Goal: Transaction & Acquisition: Obtain resource

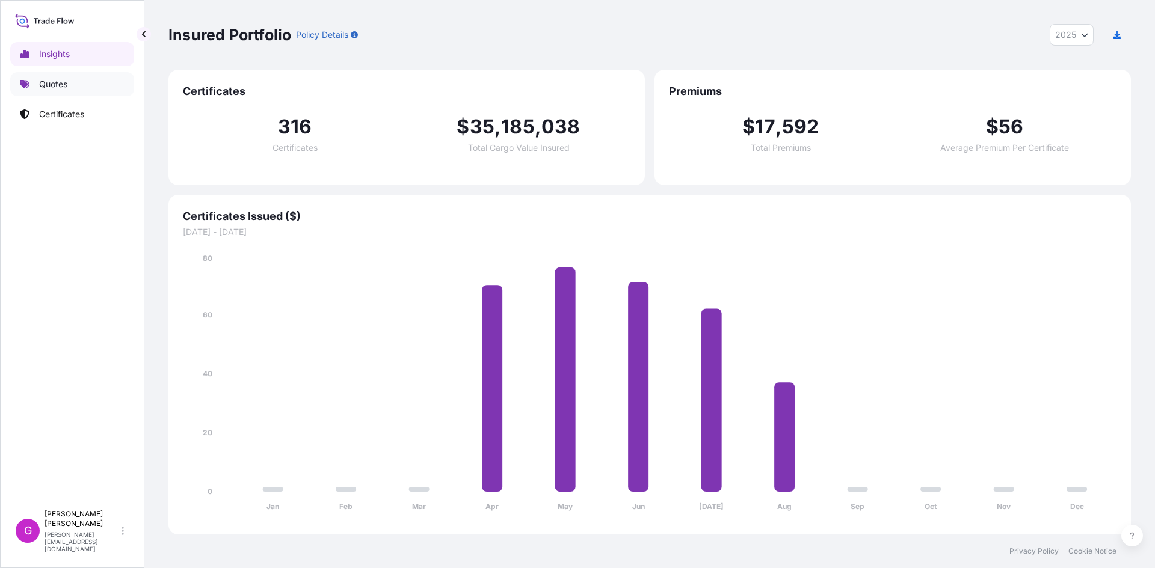
select select "2025"
click at [35, 81] on link "Quotes" at bounding box center [72, 84] width 124 height 24
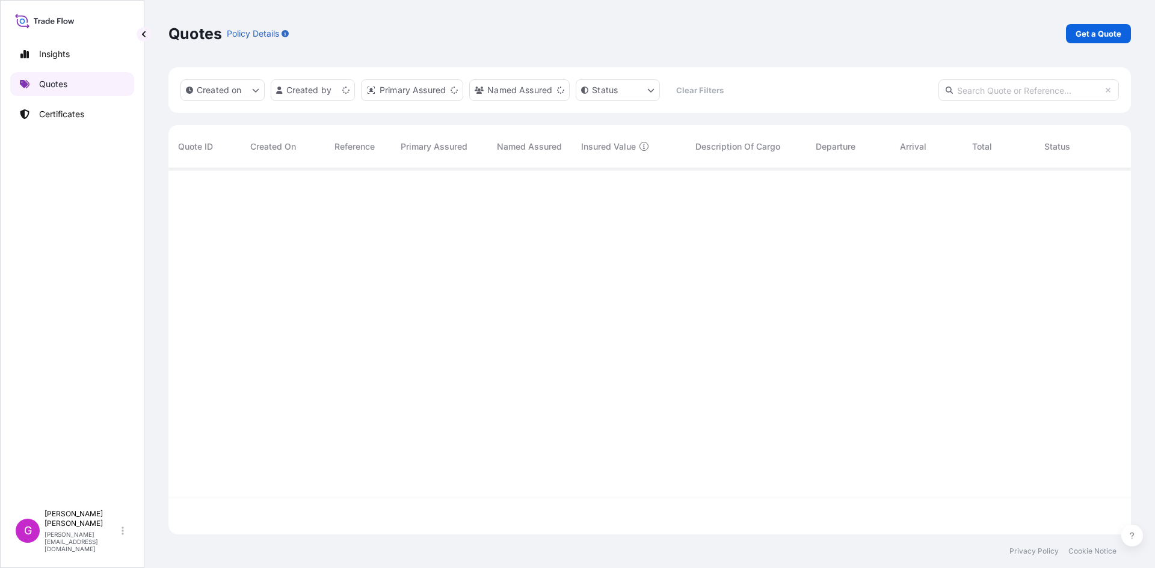
scroll to position [364, 953]
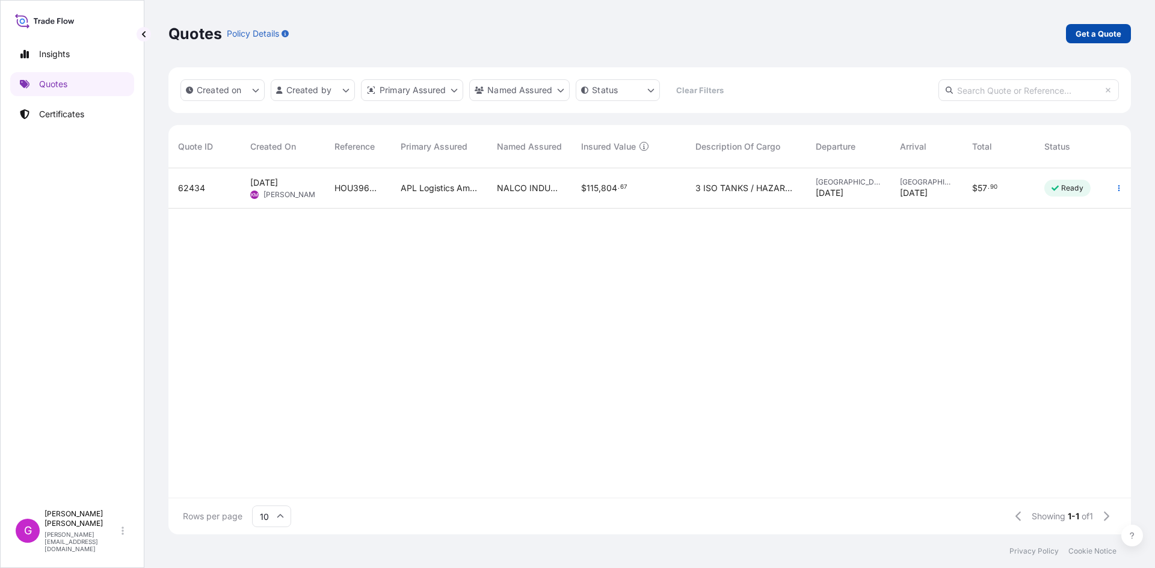
click at [1085, 32] on p "Get a Quote" at bounding box center [1098, 34] width 46 height 12
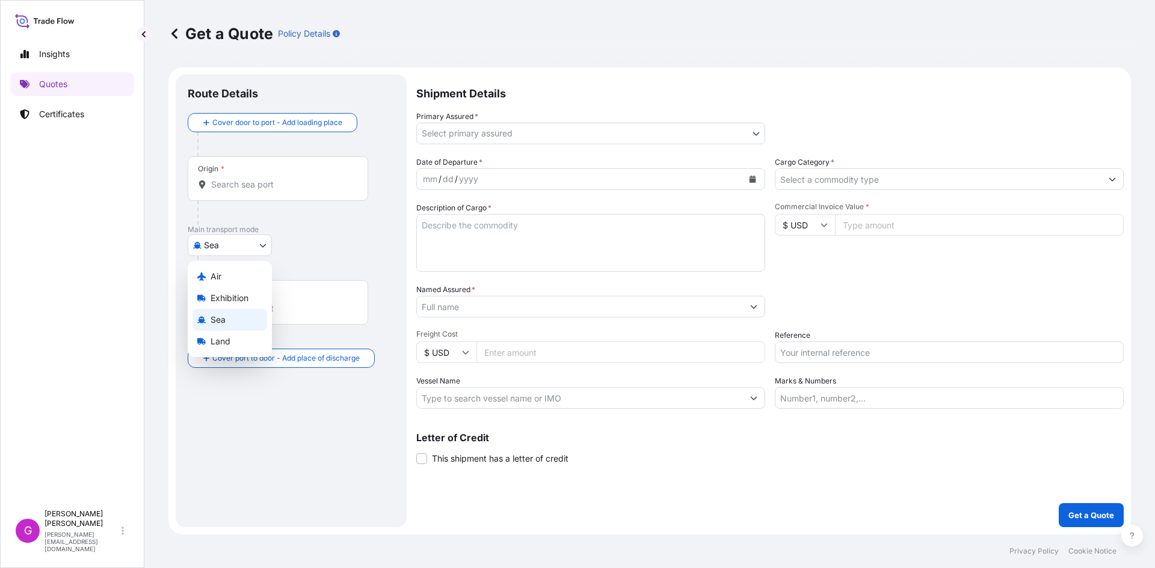
click at [229, 235] on body "Insights Quotes Certificates G [PERSON_NAME] [EMAIL_ADDRESS][DOMAIN_NAME] Get a…" at bounding box center [577, 284] width 1155 height 568
click at [230, 332] on div "Land" at bounding box center [229, 342] width 75 height 22
select select "Land"
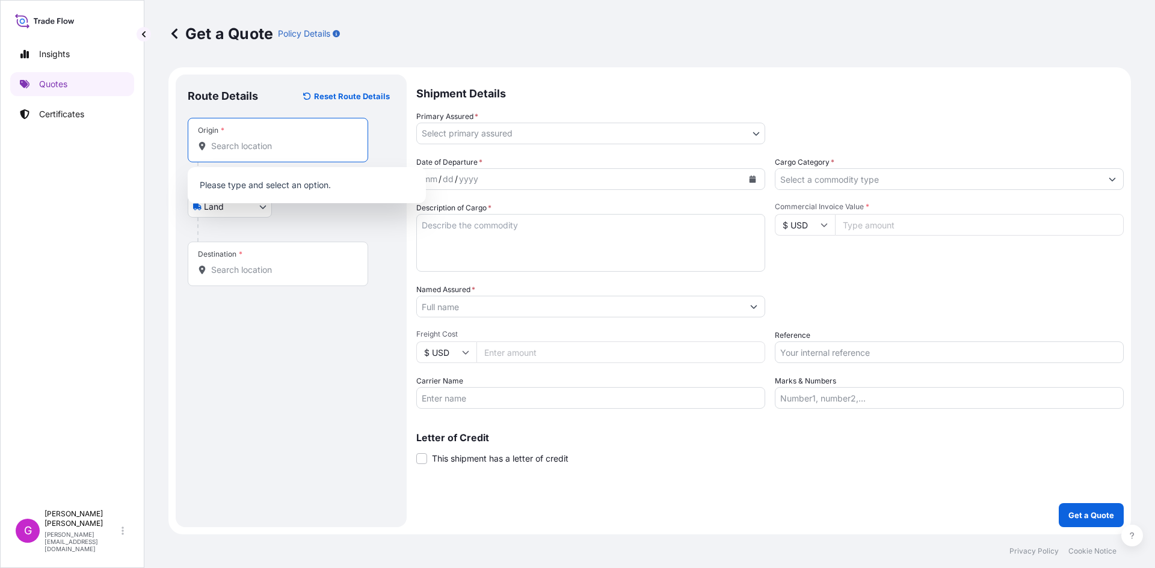
click at [273, 150] on input "Origin *" at bounding box center [282, 146] width 142 height 12
type input "l"
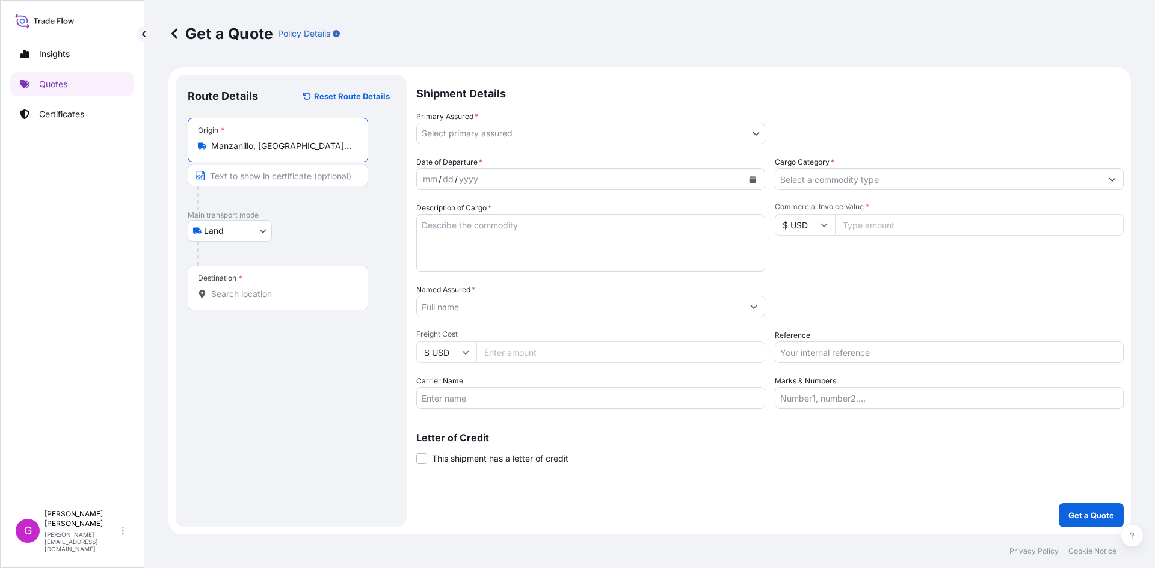
type input "Manzanillo, [GEOGRAPHIC_DATA], [GEOGRAPHIC_DATA]"
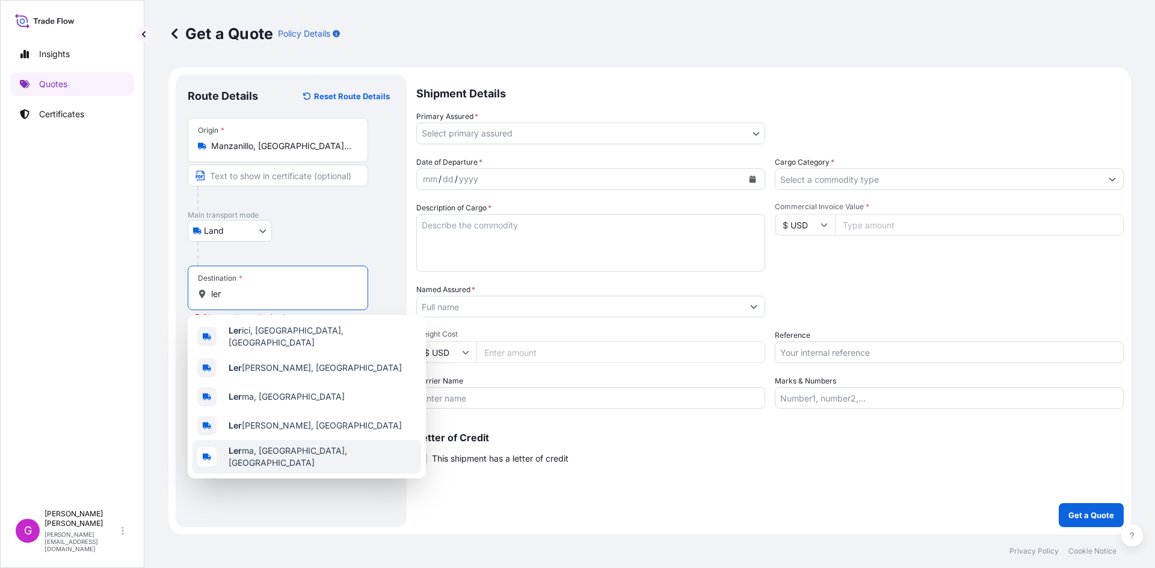
click at [306, 453] on span "Ler ma, [GEOGRAPHIC_DATA], [GEOGRAPHIC_DATA]" at bounding box center [323, 457] width 188 height 24
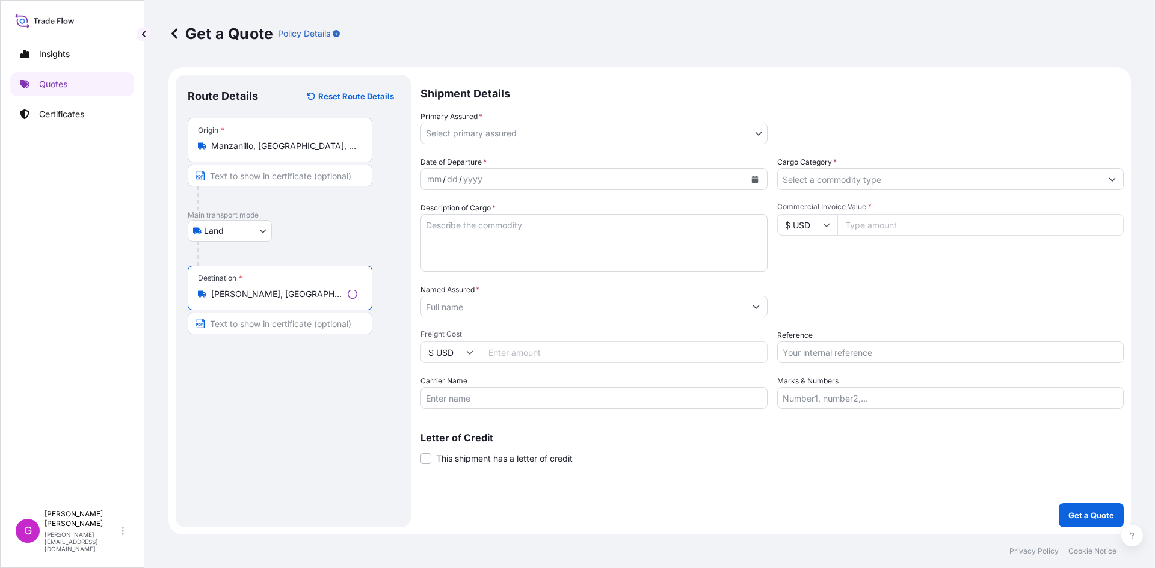
type input "[PERSON_NAME], [GEOGRAPHIC_DATA], [GEOGRAPHIC_DATA]"
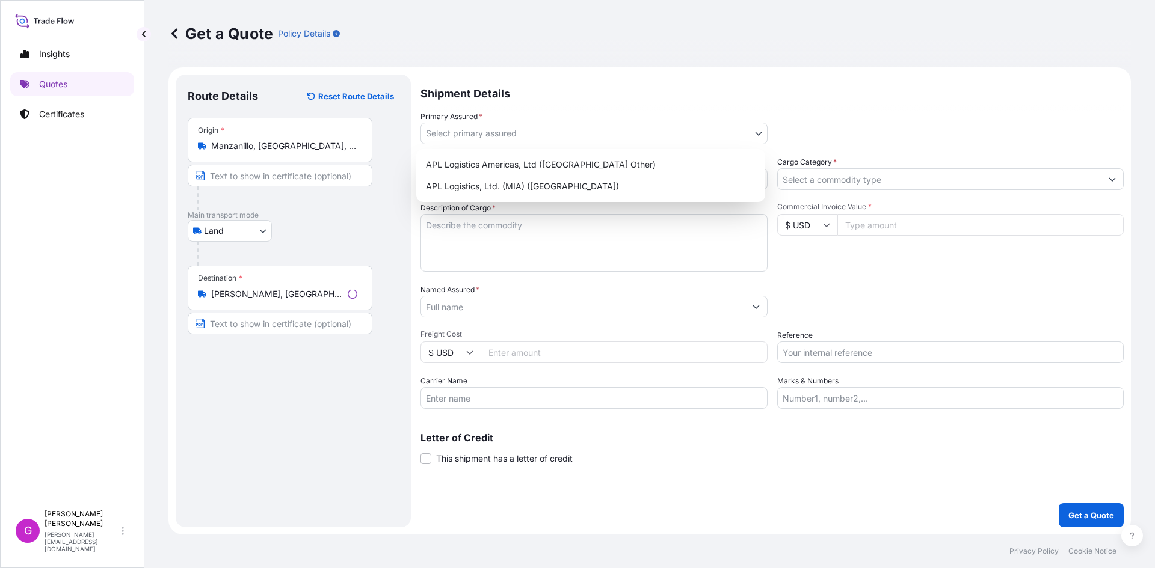
click at [545, 134] on body "0 options available. 5 options available. Insights Quotes Certificates G [PERSO…" at bounding box center [577, 284] width 1155 height 568
click at [529, 191] on div "APL Logistics, Ltd. (MIA) ([GEOGRAPHIC_DATA])" at bounding box center [590, 187] width 339 height 22
select select "31870"
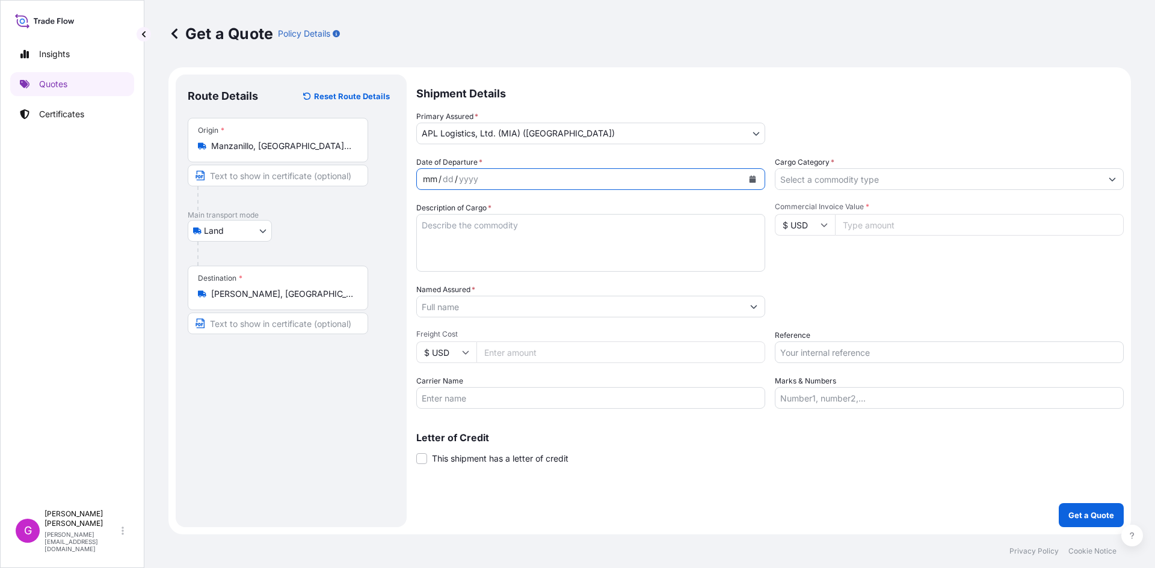
click at [529, 176] on div "mm / dd / yyyy" at bounding box center [580, 179] width 326 height 22
click at [748, 177] on button "Calendar" at bounding box center [752, 179] width 19 height 19
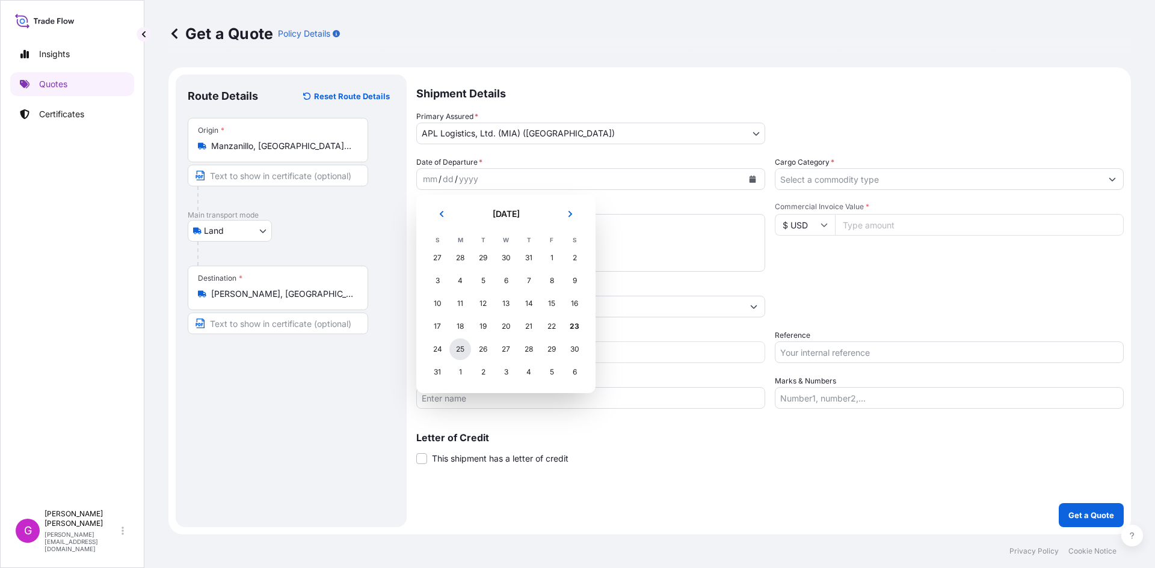
click at [463, 345] on div "25" at bounding box center [460, 350] width 22 height 22
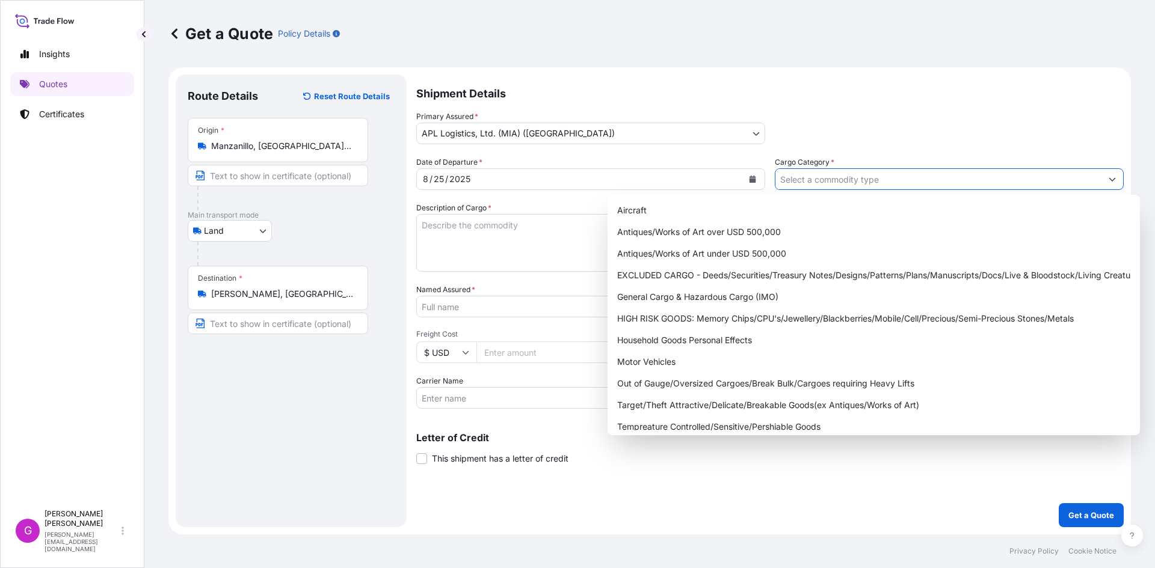
click at [862, 189] on input "Cargo Category *" at bounding box center [938, 179] width 326 height 22
click at [715, 293] on div "General Cargo & Hazardous Cargo (IMO)" at bounding box center [873, 297] width 523 height 22
type input "General Cargo & Hazardous Cargo (IMO)"
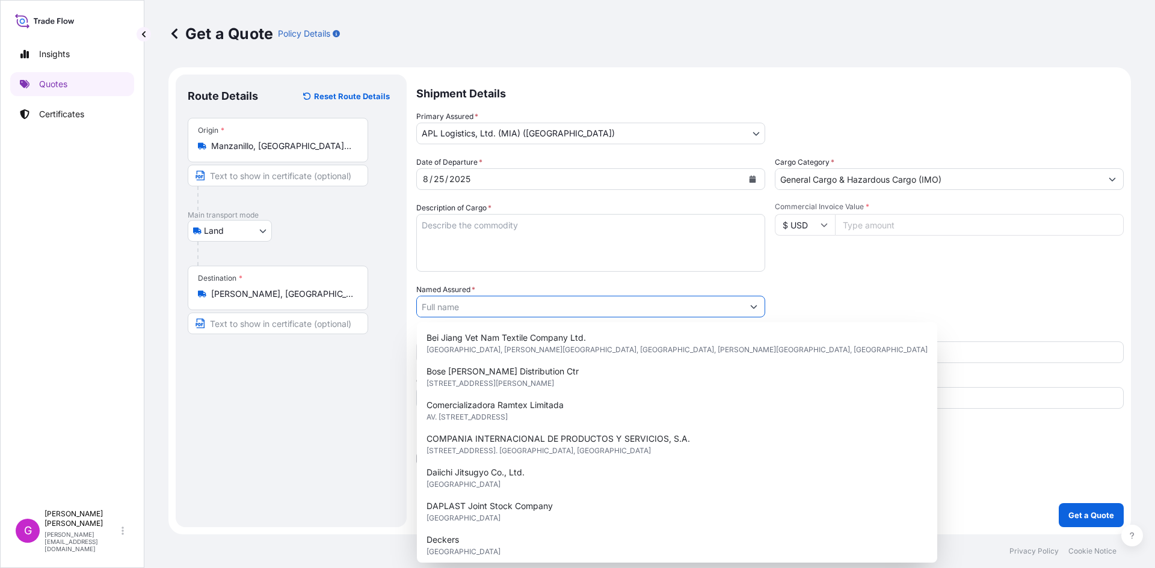
click at [615, 306] on input "Named Assured *" at bounding box center [580, 307] width 326 height 22
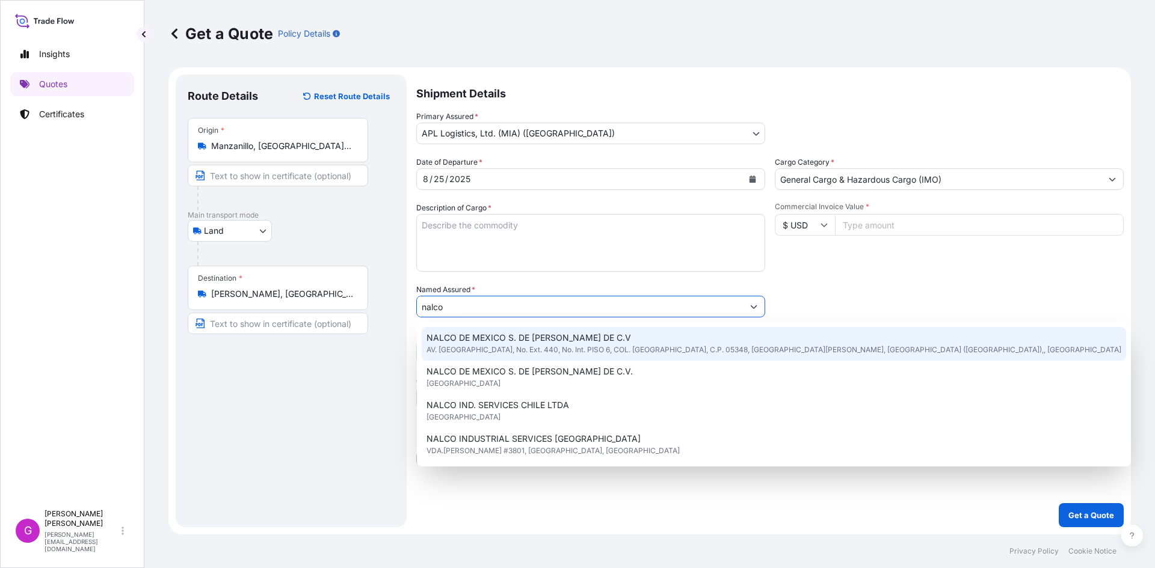
click at [564, 344] on span "AV. [GEOGRAPHIC_DATA], No. Ext. 440, No. Int. PISO 6, COL. [GEOGRAPHIC_DATA], C…" at bounding box center [773, 350] width 695 height 12
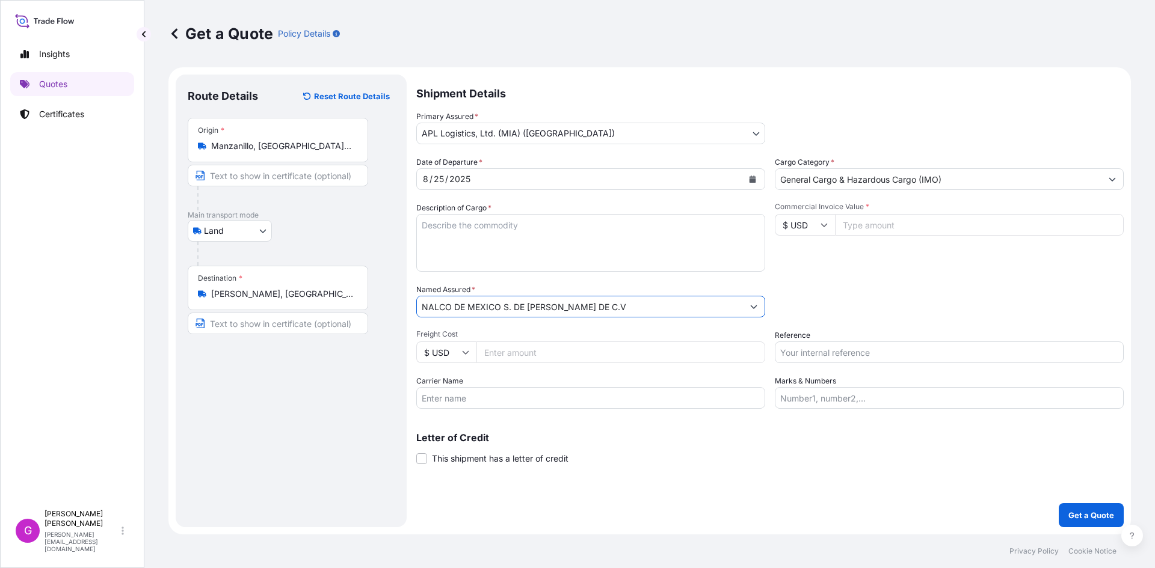
type input "NALCO DE MEXICO S. DE [PERSON_NAME] DE C.V"
click at [544, 408] on input "Carrier Name" at bounding box center [590, 398] width 349 height 22
type input "CTP"
click at [879, 401] on input "Marks & Numbers" at bounding box center [949, 398] width 349 height 22
paste input "TGBU1183719"
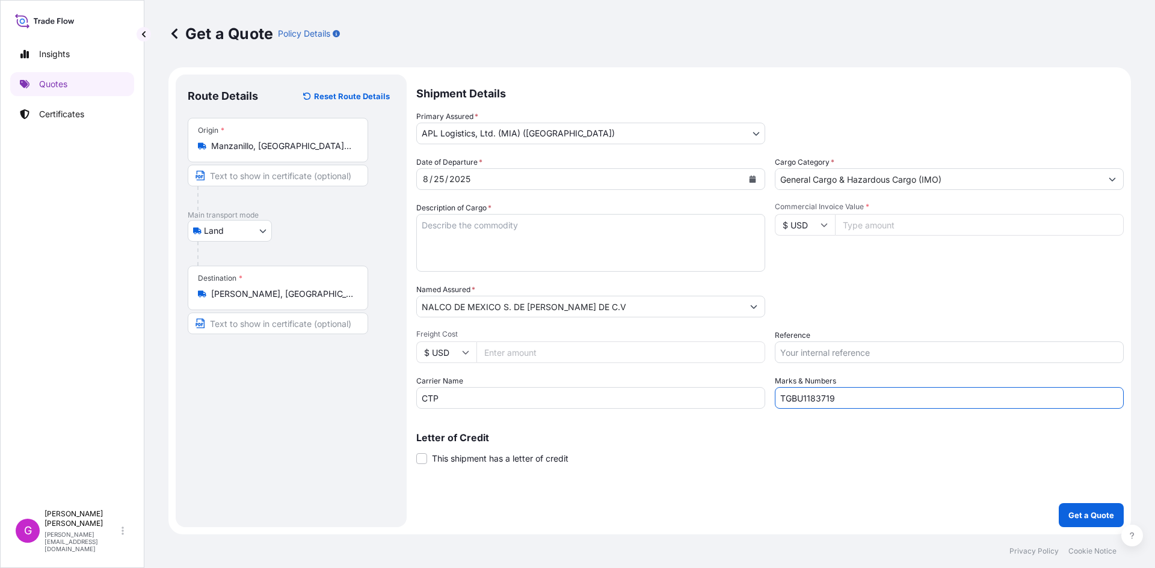
type input "TGBU1183719"
click at [879, 363] on div "Date of Departure * [DATE] Cargo Category * General Cargo & Hazardous Cargo (IM…" at bounding box center [769, 282] width 707 height 253
click at [879, 357] on input "Reference" at bounding box center [949, 353] width 349 height 22
click at [841, 354] on input "Reference" at bounding box center [949, 353] width 349 height 22
paste input "25 16 3737 5003177"
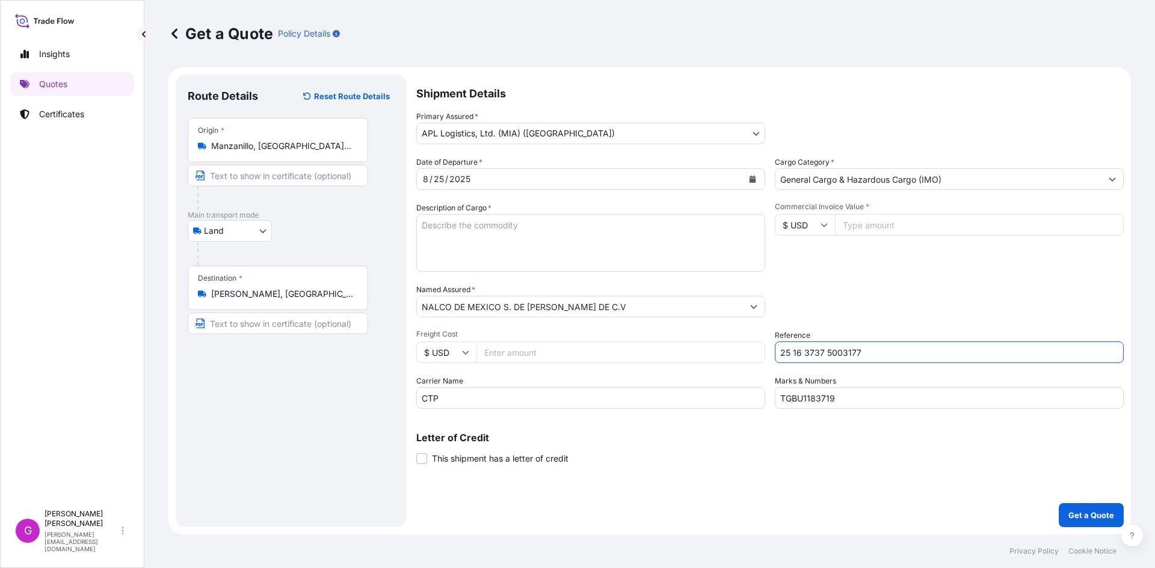
type input "25 16 3737 5003177"
click at [890, 217] on input "Commercial Invoice Value *" at bounding box center [979, 225] width 289 height 22
click at [973, 233] on input "Commercial Invoice Value *" at bounding box center [979, 225] width 289 height 22
paste input "22700.00"
type input "22700.00"
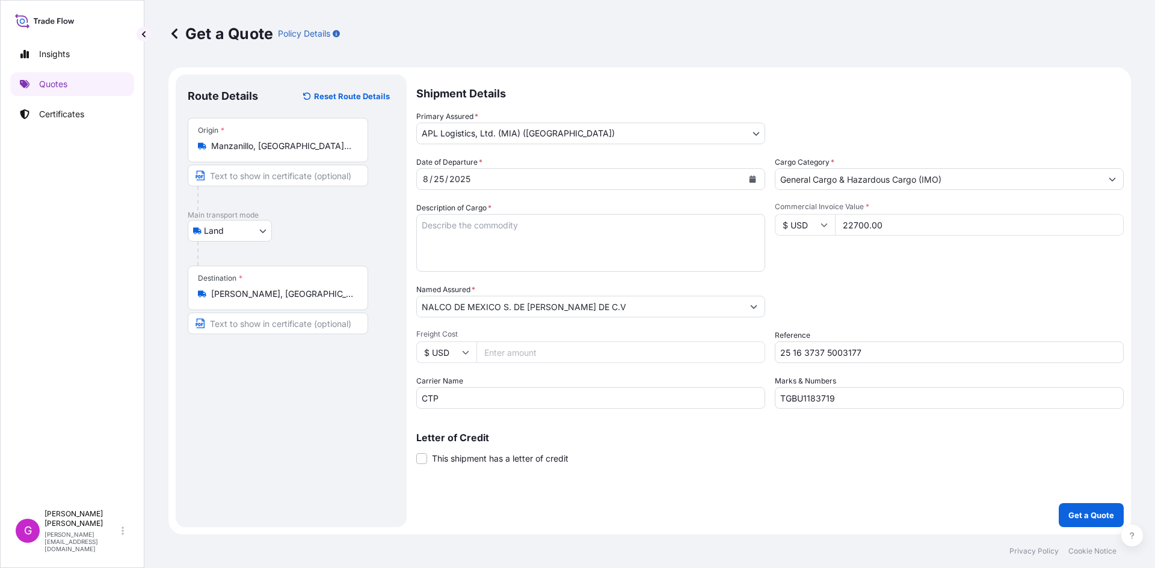
click at [544, 351] on input "Freight Cost" at bounding box center [620, 353] width 289 height 22
paste input "3142.15"
type input "3142.15"
click at [536, 244] on textarea "Description of Cargo *" at bounding box center [590, 243] width 349 height 58
click at [465, 241] on textarea "Description of Cargo *" at bounding box center [590, 243] width 349 height 58
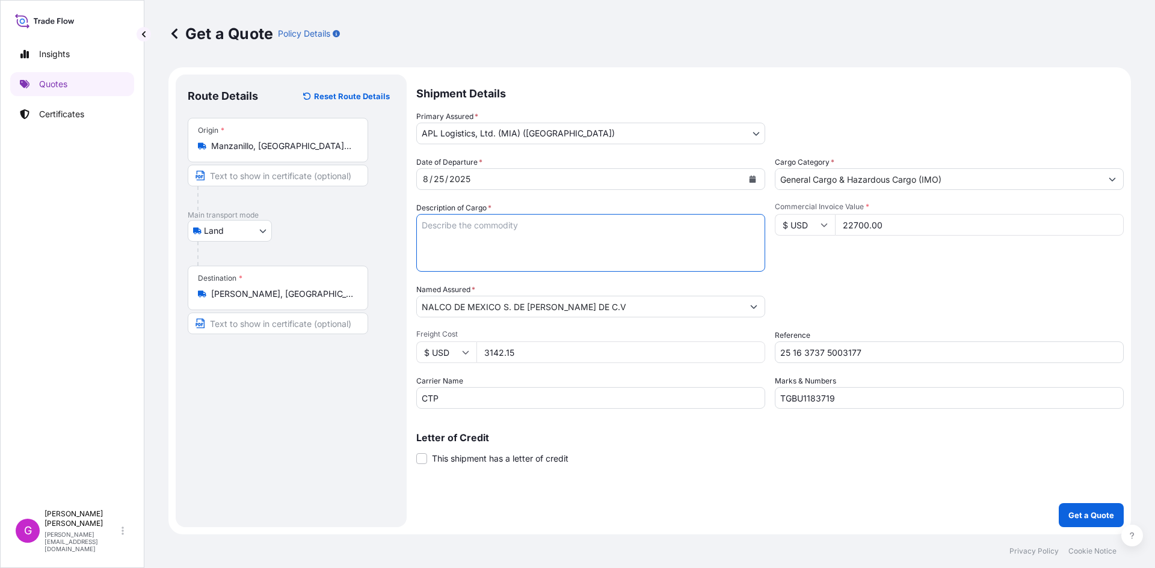
paste textarea "FOSFONATO DE POLIAMINO POLIETER METILENO [PERSON_NAME] SODICA"
type textarea "FOSFONATO DE POLIAMINO POLIETER METILENO [PERSON_NAME] SODICA"
click at [1069, 518] on p "Get a Quote" at bounding box center [1091, 515] width 46 height 12
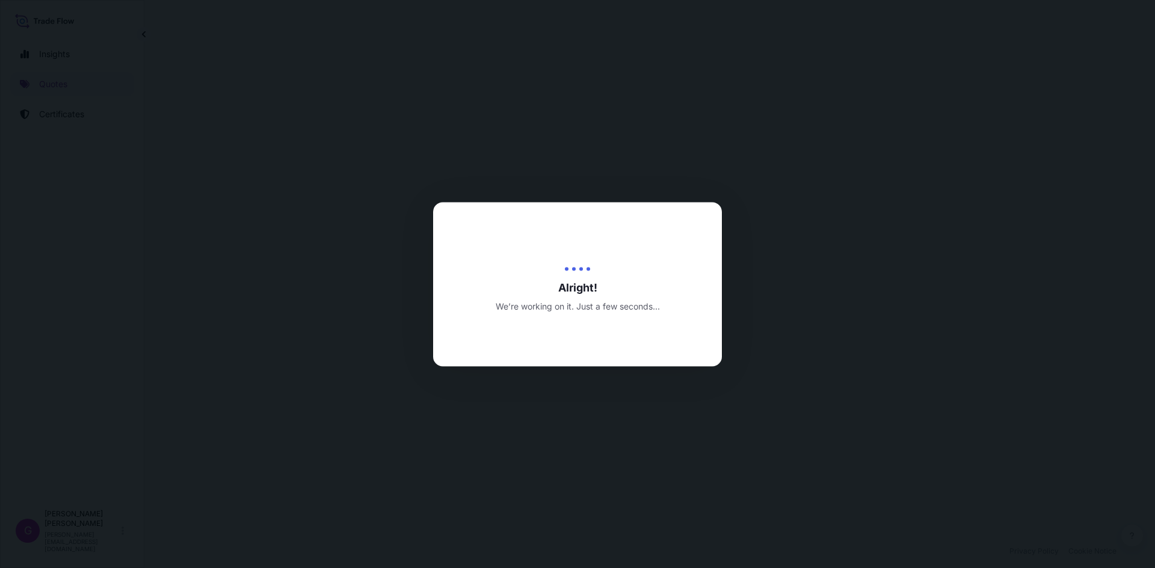
select select "Land"
select select "31870"
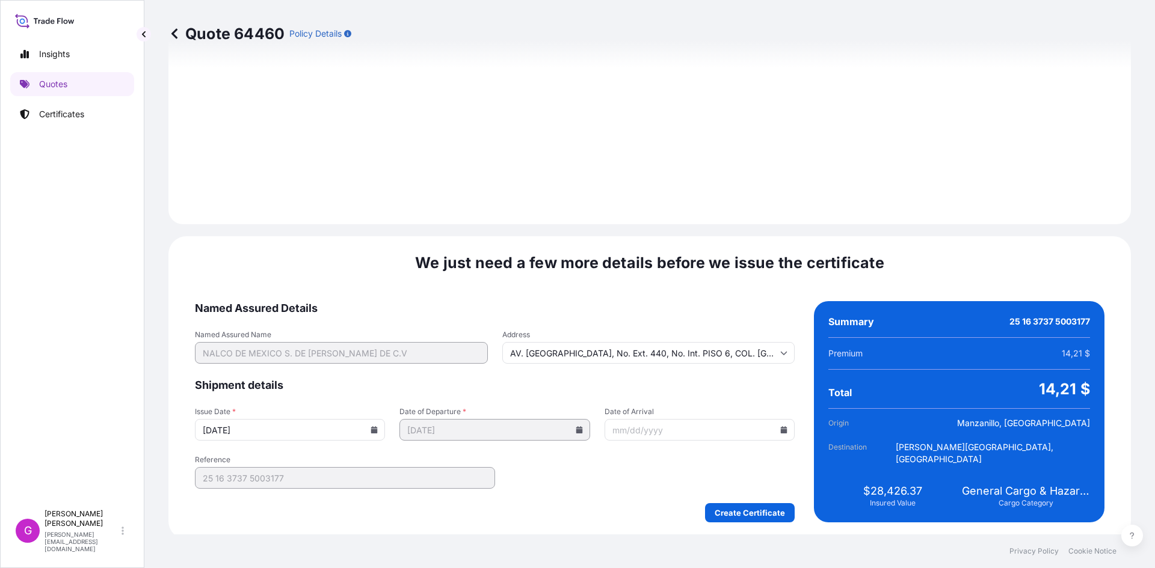
scroll to position [1436, 0]
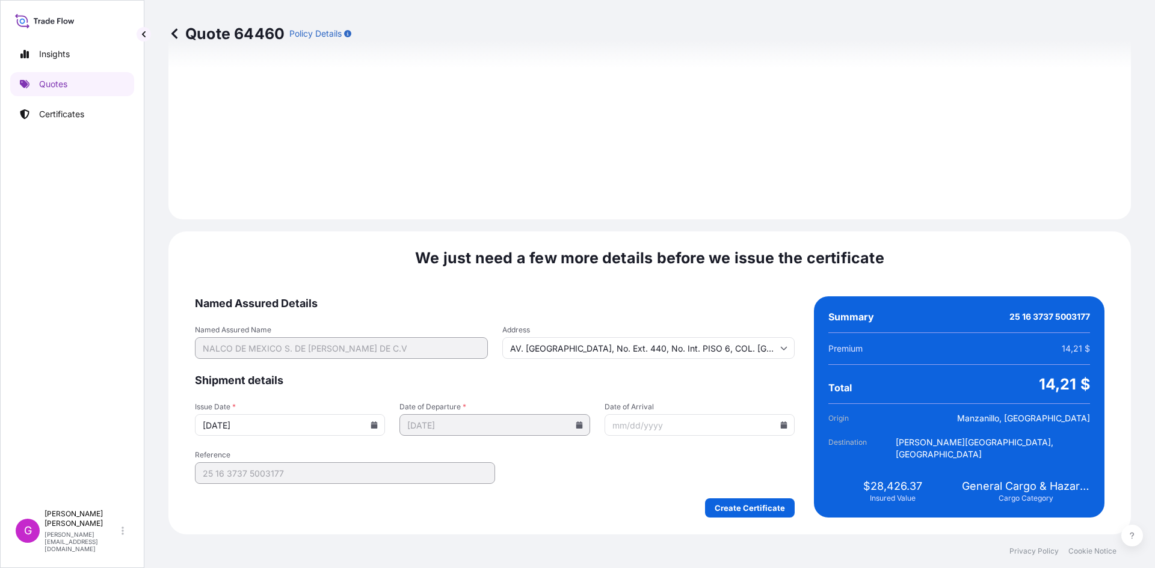
click at [781, 428] on icon at bounding box center [784, 425] width 7 height 7
click at [665, 364] on button "27" at bounding box center [658, 357] width 19 height 19
type input "[DATE]"
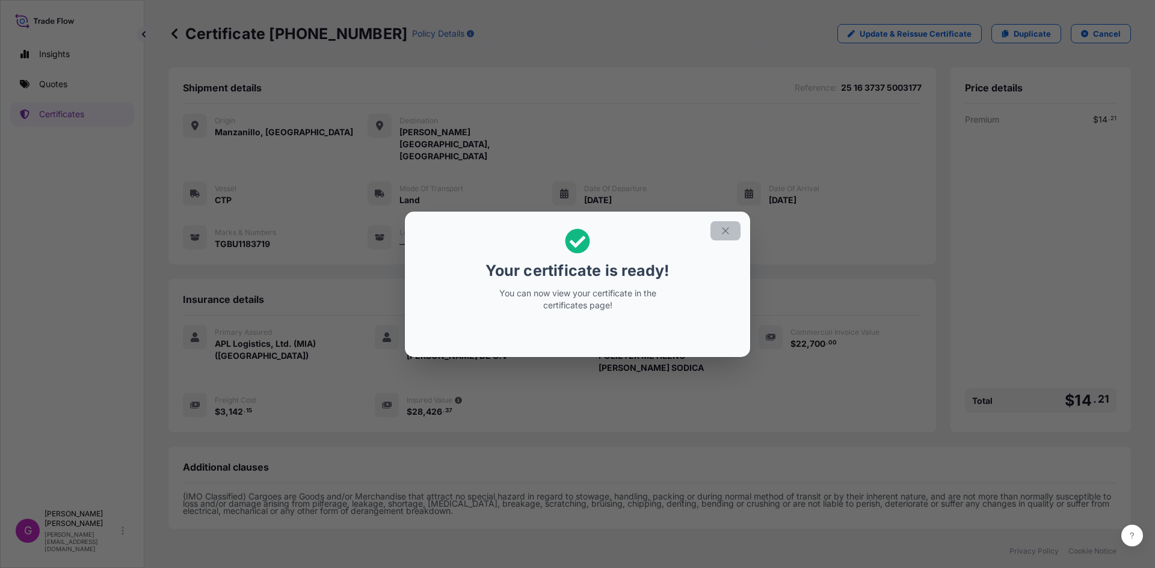
click at [726, 235] on icon "button" at bounding box center [725, 231] width 11 height 11
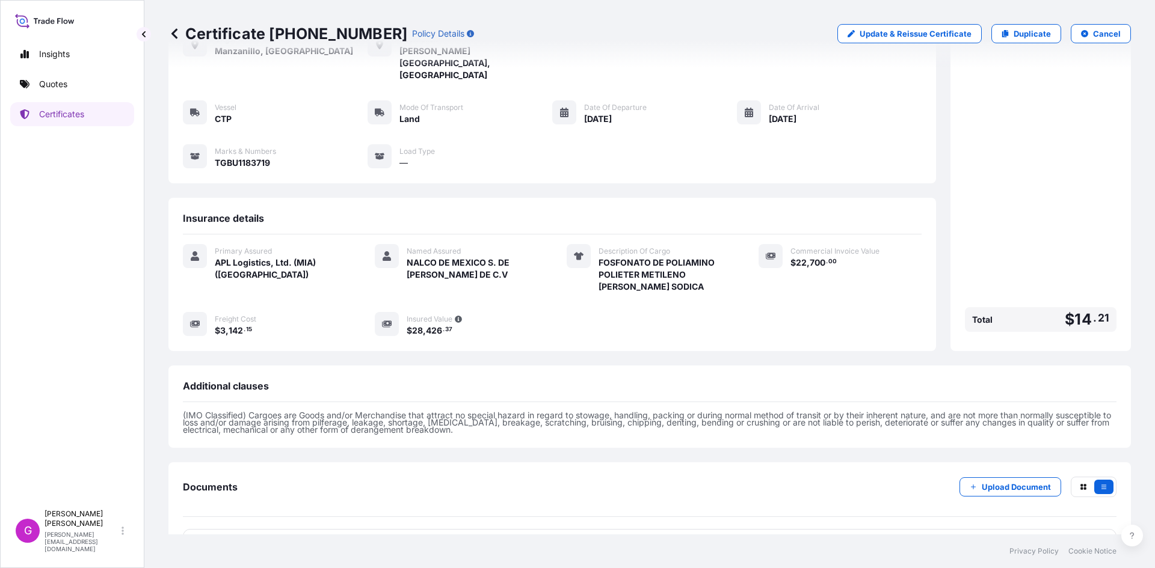
scroll to position [97, 0]
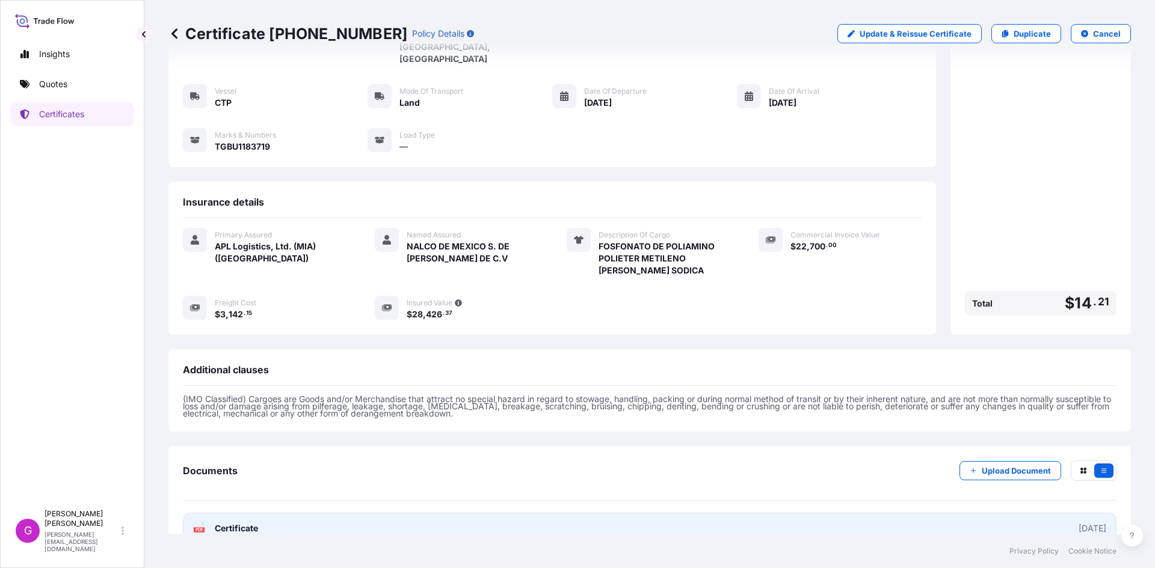
click at [265, 513] on link "PDF Certificate [DATE]" at bounding box center [650, 528] width 934 height 31
